Goal: Information Seeking & Learning: Check status

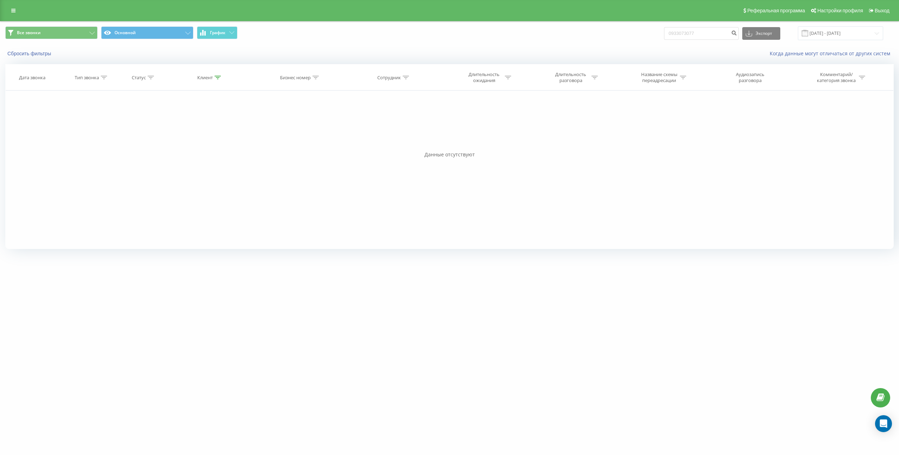
click at [705, 34] on input "0933073077" at bounding box center [701, 33] width 75 height 13
type input "380949900999"
click at [739, 38] on button "submit" at bounding box center [734, 33] width 10 height 13
